Goal: Task Accomplishment & Management: Use online tool/utility

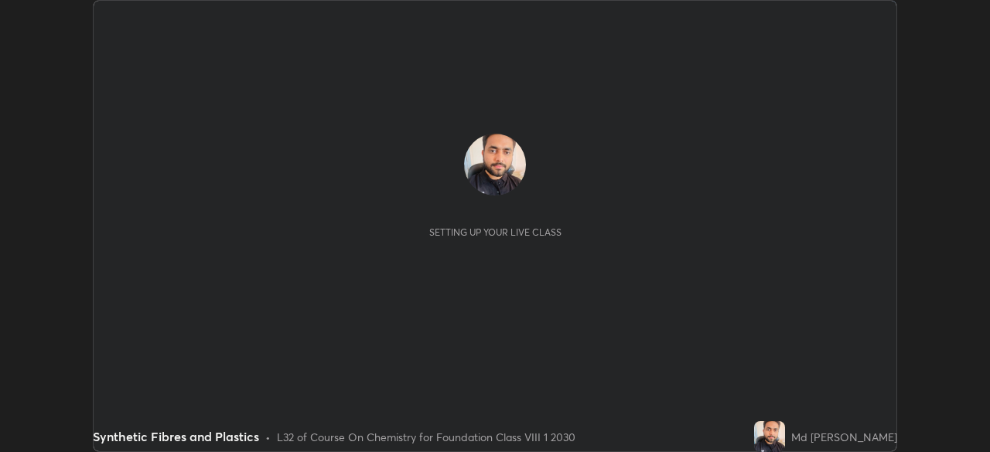
scroll to position [452, 989]
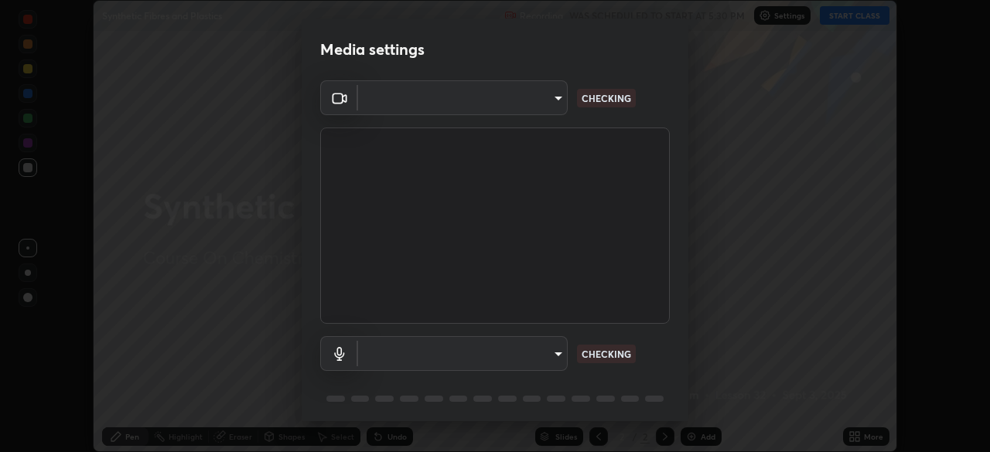
type input "f214d892c1ea21fc9911be358f21603cf7c671268a3f3fdd0c8c81d5790bf436"
click at [549, 358] on body "Erase all Synthetic Fibres and Plastics Recording WAS SCHEDULED TO START AT 5:3…" at bounding box center [495, 226] width 990 height 452
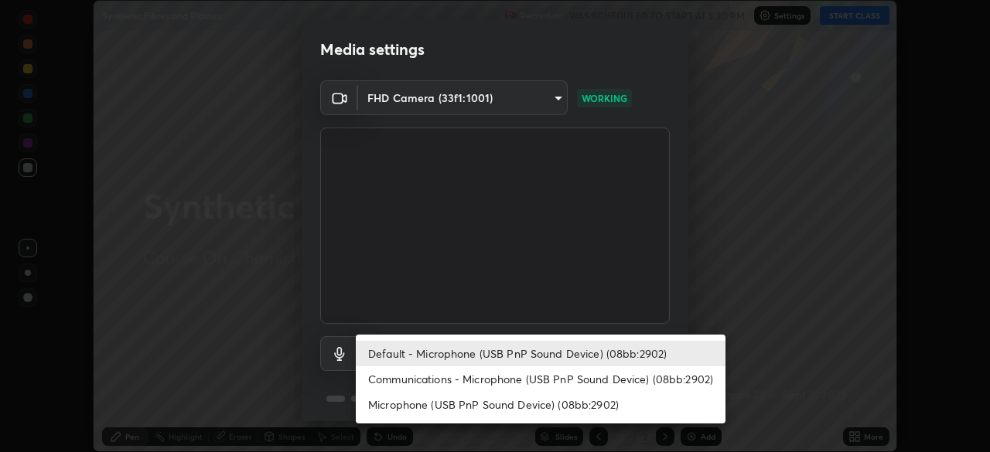
click at [551, 379] on li "Communications - Microphone (USB PnP Sound Device) (08bb:2902)" at bounding box center [541, 379] width 370 height 26
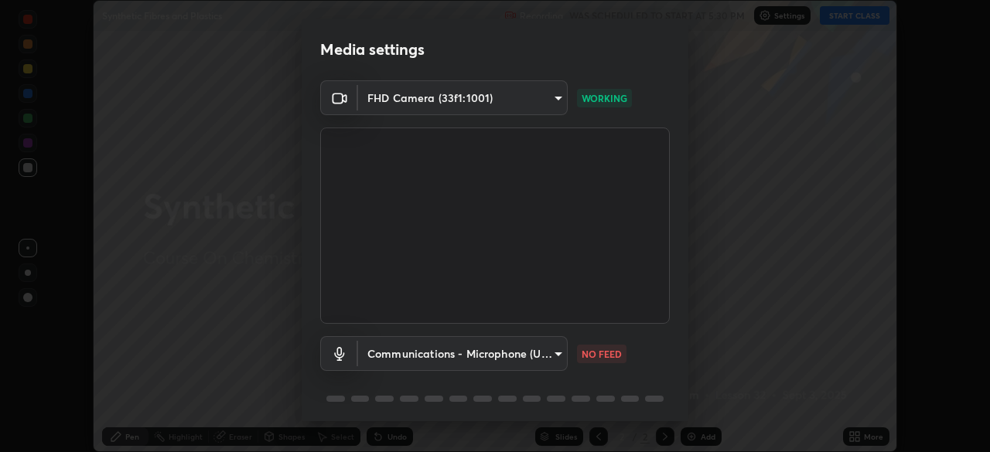
type input "communications"
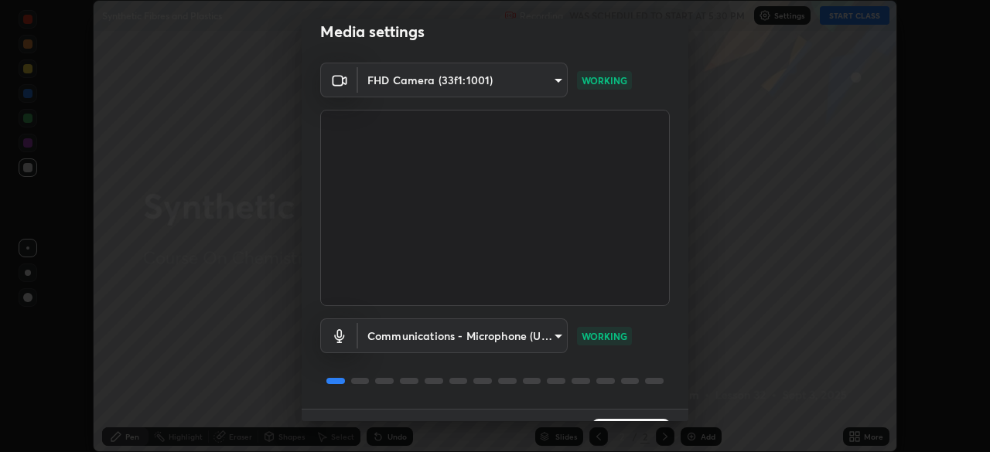
scroll to position [55, 0]
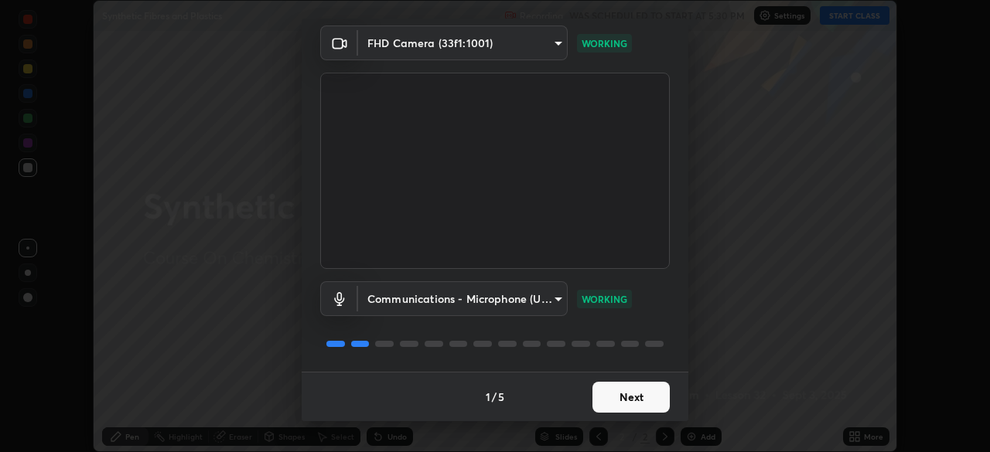
click at [628, 397] on button "Next" at bounding box center [630, 397] width 77 height 31
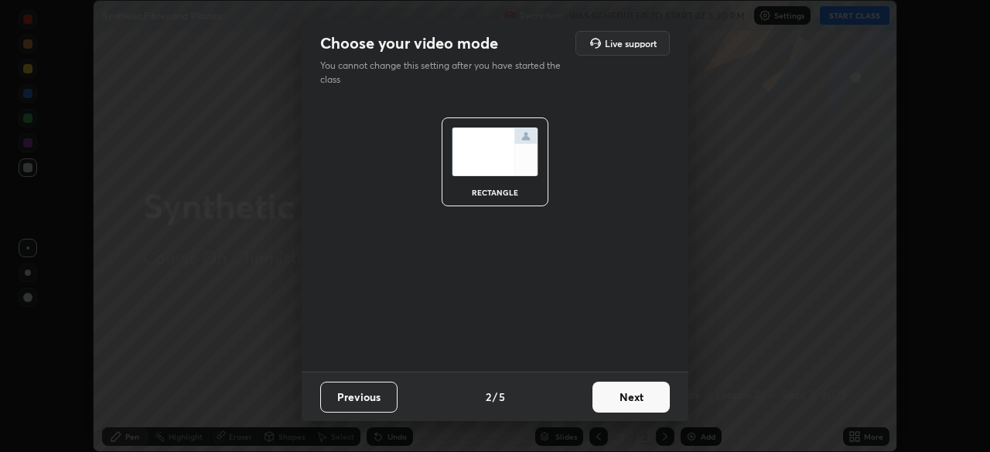
scroll to position [0, 0]
click at [637, 394] on button "Next" at bounding box center [630, 397] width 77 height 31
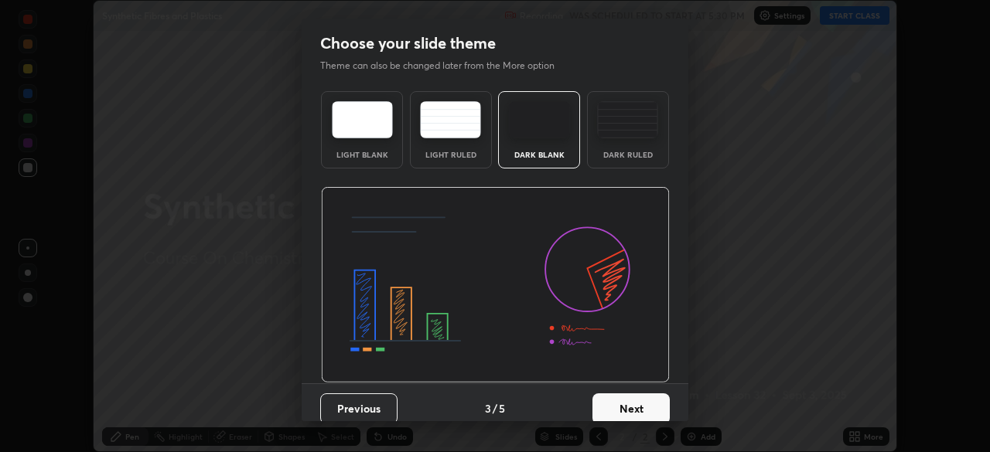
click at [632, 411] on button "Next" at bounding box center [630, 408] width 77 height 31
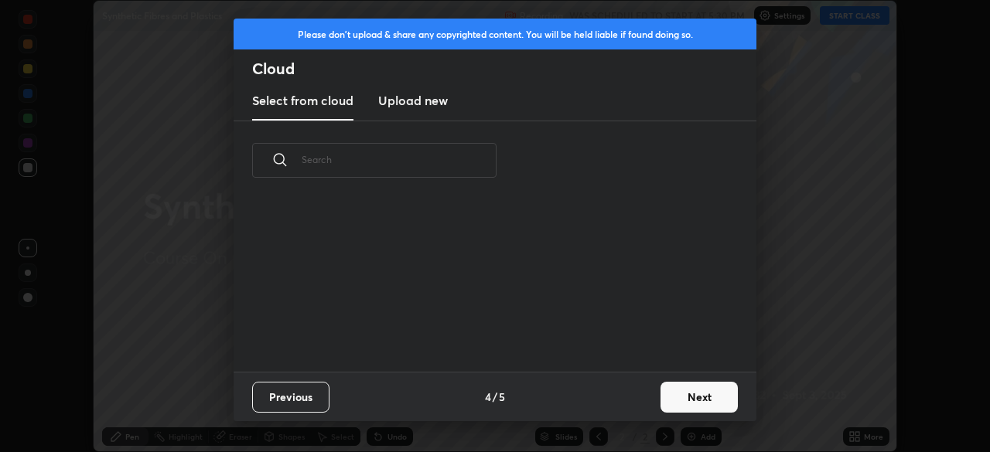
click at [683, 397] on button "Next" at bounding box center [698, 397] width 77 height 31
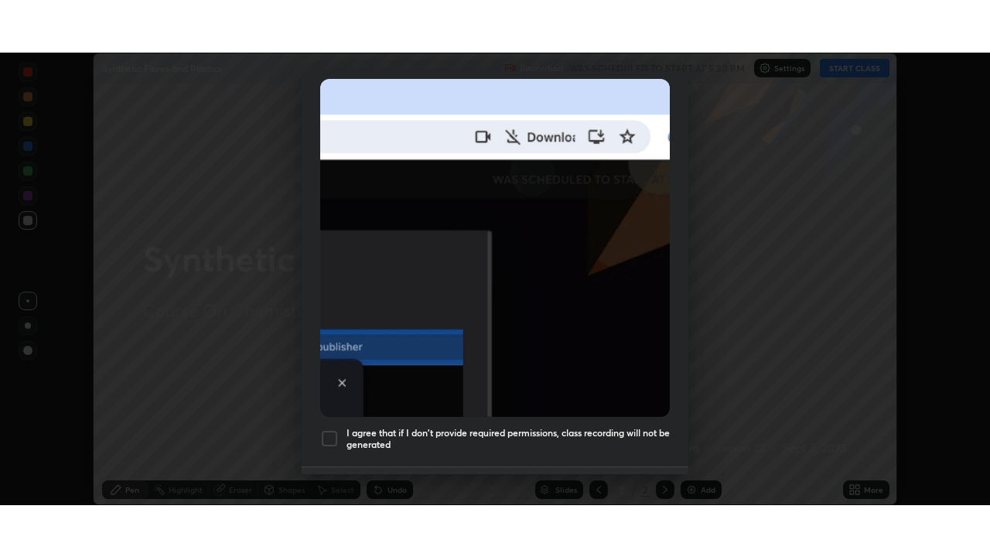
scroll to position [341, 0]
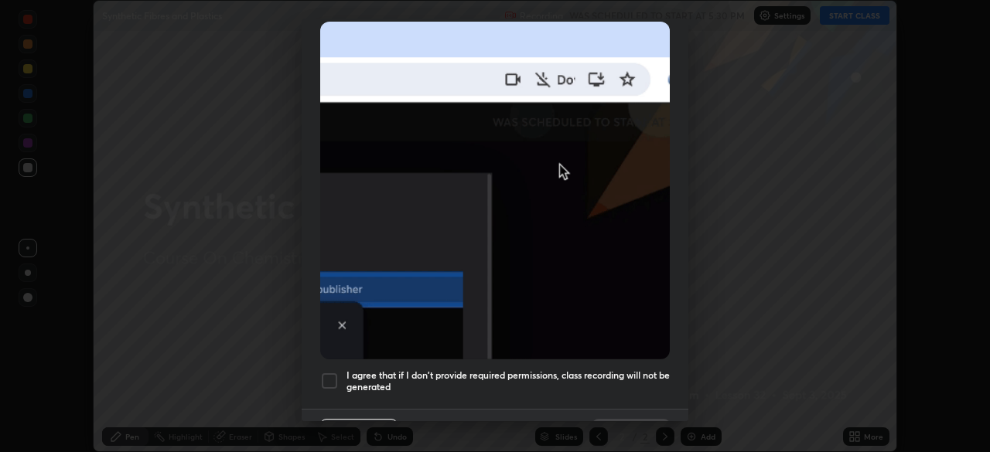
click at [331, 373] on div at bounding box center [329, 381] width 19 height 19
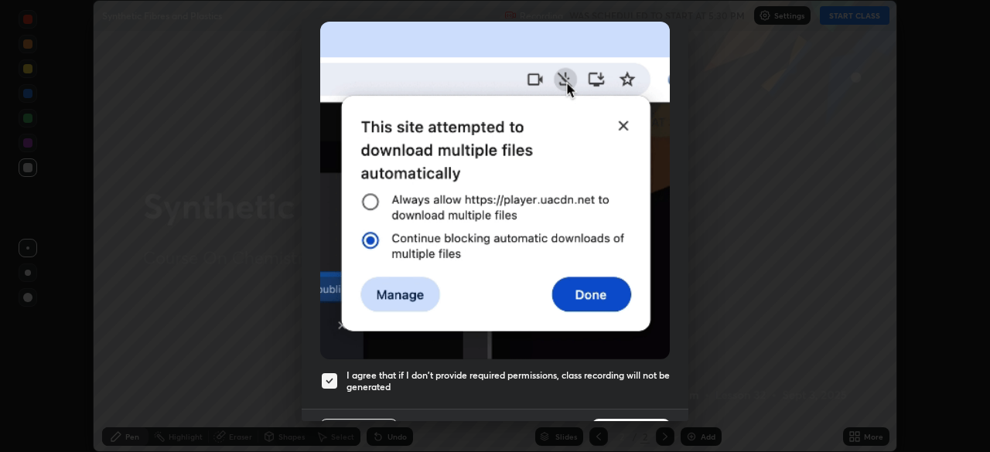
click at [628, 419] on button "Done" at bounding box center [630, 434] width 77 height 31
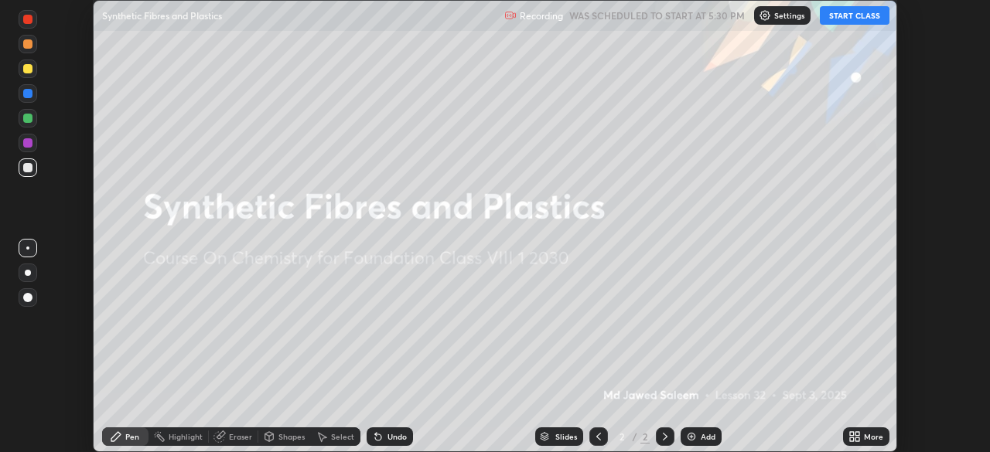
click at [844, 15] on button "START CLASS" at bounding box center [854, 15] width 70 height 19
click at [862, 438] on div "More" at bounding box center [866, 437] width 46 height 19
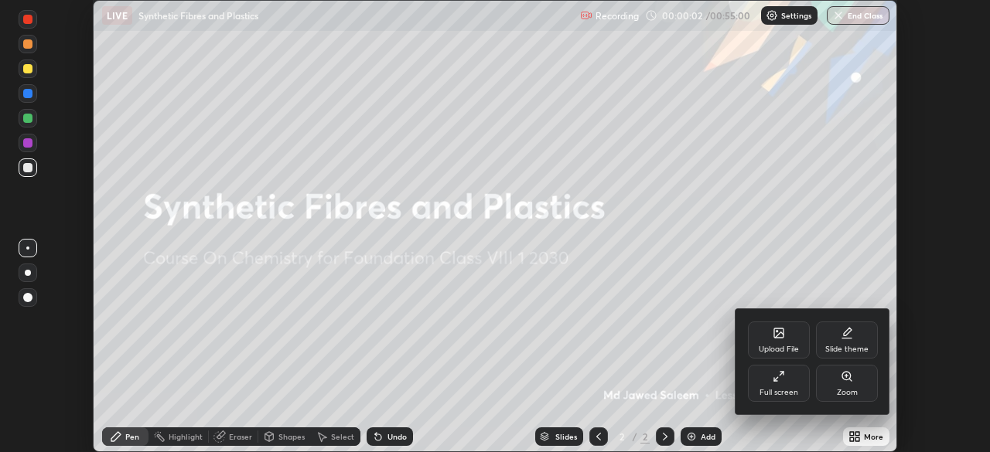
click at [797, 393] on div "Full screen" at bounding box center [779, 383] width 62 height 37
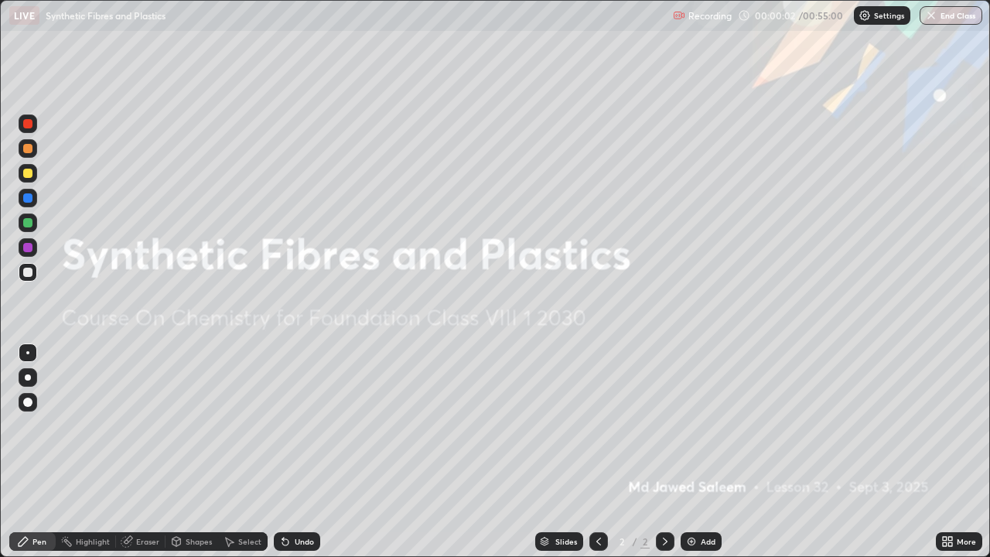
scroll to position [557, 990]
click at [703, 451] on div "Add" at bounding box center [700, 541] width 41 height 19
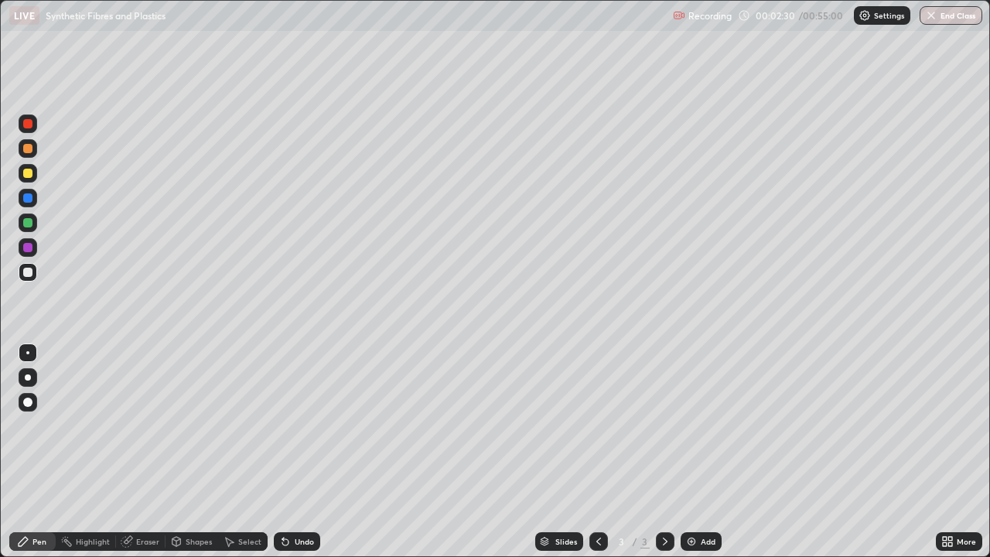
click at [29, 173] on div at bounding box center [27, 173] width 9 height 9
click at [298, 451] on div "Undo" at bounding box center [297, 541] width 46 height 19
click at [696, 451] on div "Add" at bounding box center [700, 541] width 41 height 19
click at [30, 151] on div at bounding box center [27, 148] width 9 height 9
click at [27, 177] on div at bounding box center [27, 173] width 9 height 9
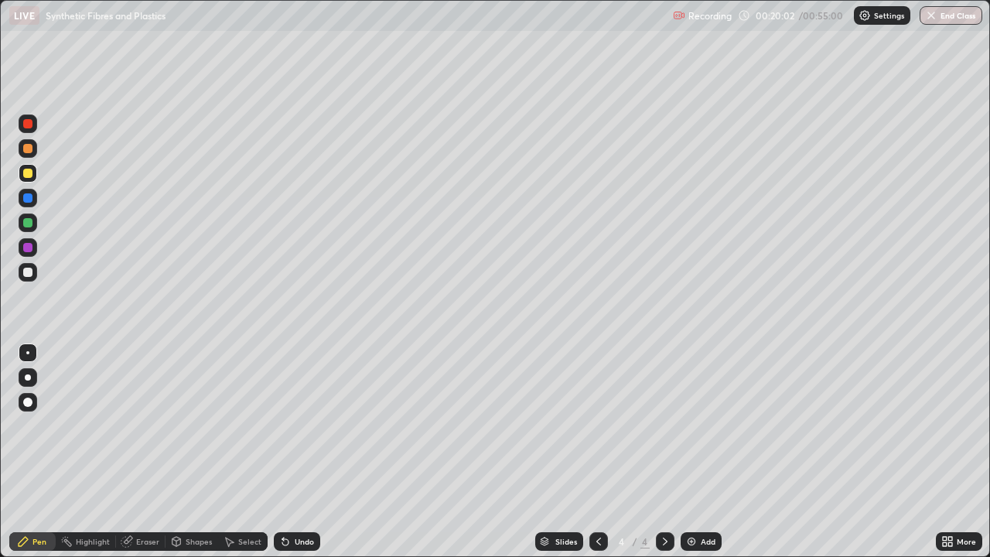
click at [32, 249] on div at bounding box center [27, 247] width 9 height 9
click at [689, 451] on img at bounding box center [691, 541] width 12 height 12
click at [596, 451] on icon at bounding box center [598, 541] width 12 height 12
click at [708, 451] on div "Add" at bounding box center [707, 541] width 15 height 8
click at [29, 124] on div at bounding box center [27, 123] width 9 height 9
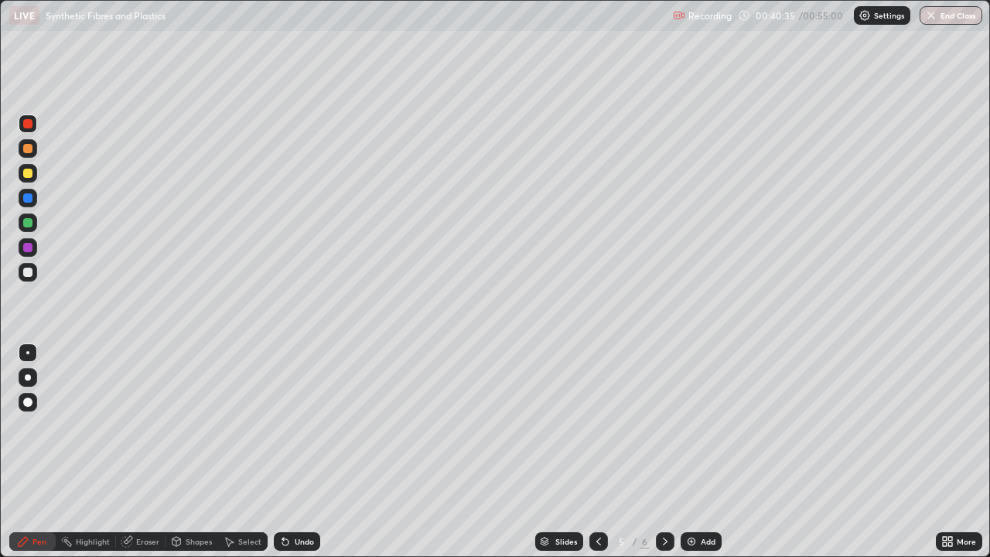
click at [700, 451] on div "Add" at bounding box center [707, 541] width 15 height 8
click at [926, 24] on button "End Class" at bounding box center [951, 15] width 61 height 19
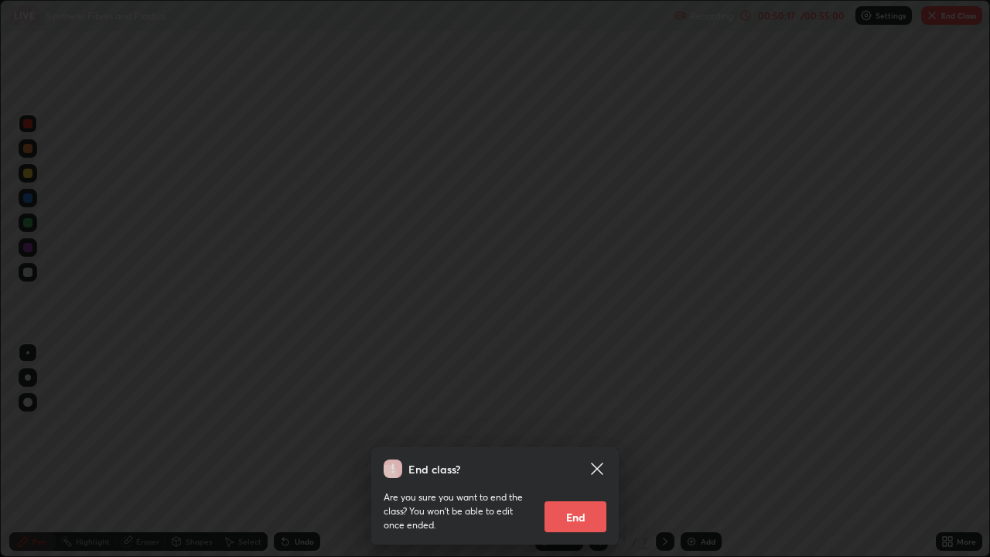
click at [584, 451] on button "End" at bounding box center [575, 516] width 62 height 31
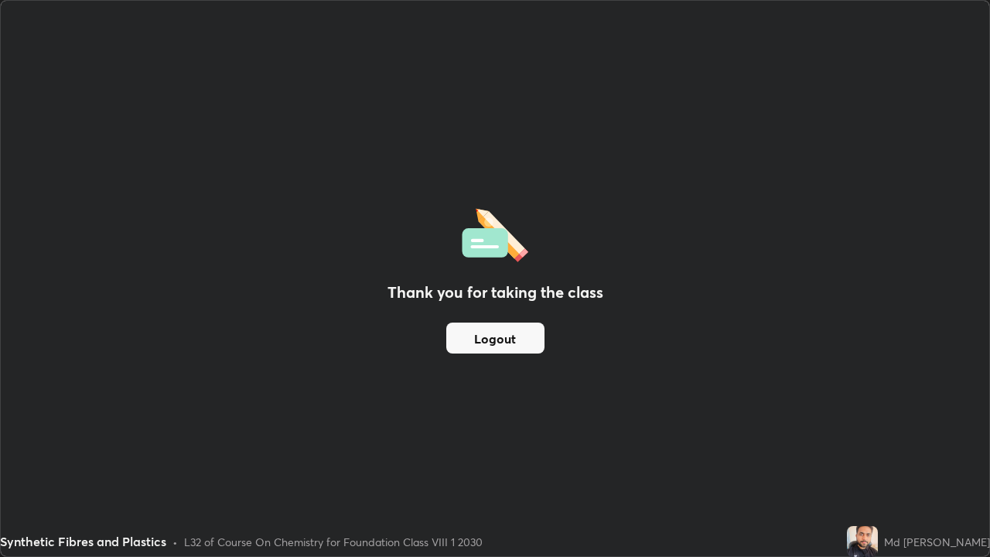
click at [516, 342] on button "Logout" at bounding box center [495, 337] width 98 height 31
